Goal: Task Accomplishment & Management: Manage account settings

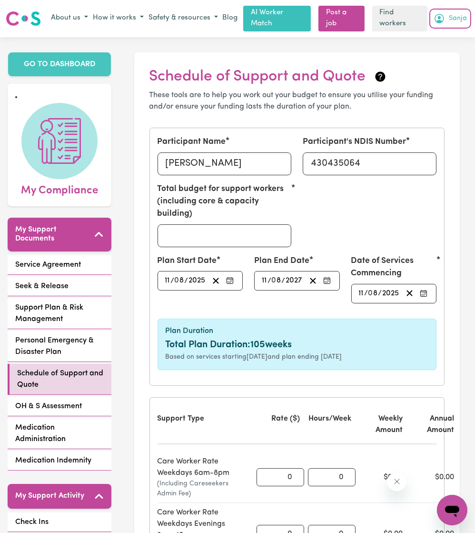
click at [451, 23] on button "Sanja" at bounding box center [451, 18] width 38 height 16
click at [429, 55] on link "Logout" at bounding box center [431, 55] width 75 height 18
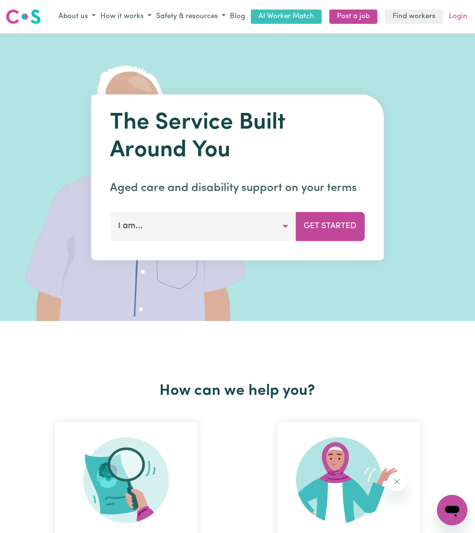
click at [450, 21] on link "Login" at bounding box center [458, 17] width 22 height 15
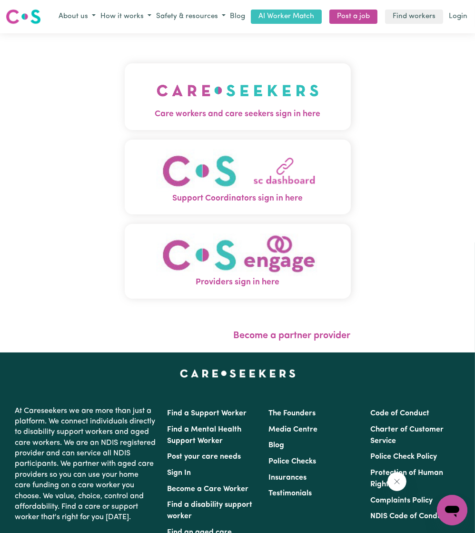
click at [248, 73] on img "Care workers and care seekers sign in here" at bounding box center [238, 90] width 162 height 35
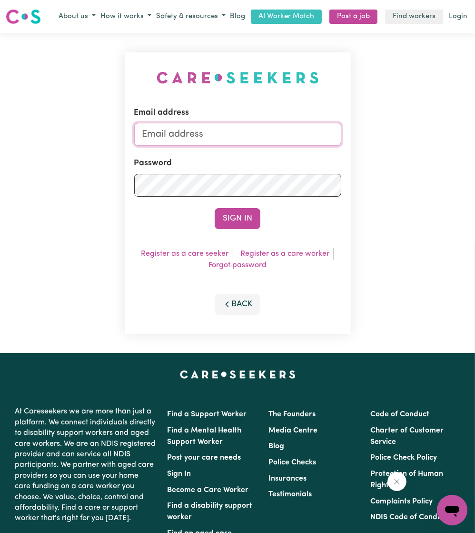
click at [209, 135] on input "Email address" at bounding box center [237, 134] width 207 height 23
drag, startPoint x: 191, startPoint y: 137, endPoint x: 483, endPoint y: 175, distance: 294.0
click at [475, 173] on html "Menu About us How it works Safety & resources Blog AI Worker Match Post a job F…" at bounding box center [237, 392] width 475 height 784
type input "[EMAIL_ADDRESS][DOMAIN_NAME]"
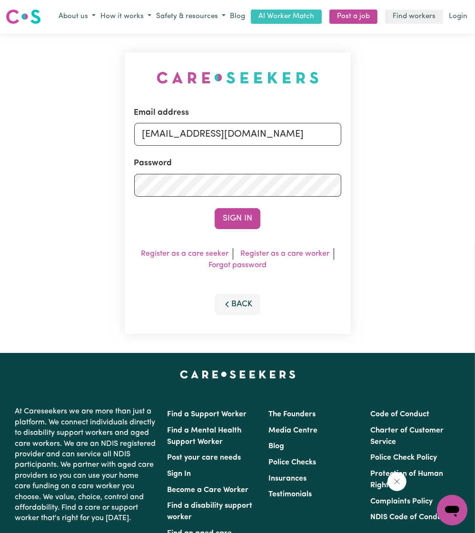
click at [215, 208] on button "Sign In" at bounding box center [238, 218] width 46 height 21
